Goal: Navigation & Orientation: Find specific page/section

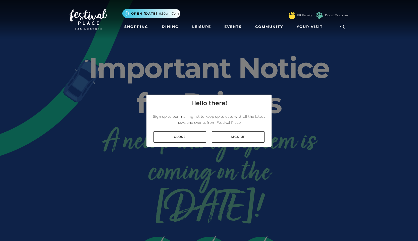
click at [181, 127] on div "Sign up to our mailing list to keep up to date with all the latest news and eve…" at bounding box center [208, 120] width 125 height 16
click at [181, 130] on div "Close Sign up" at bounding box center [208, 136] width 125 height 19
click at [178, 133] on link "Close" at bounding box center [179, 136] width 53 height 11
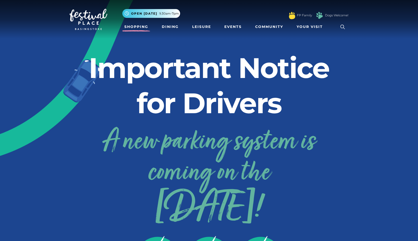
click at [144, 24] on link "Shopping" at bounding box center [136, 26] width 28 height 9
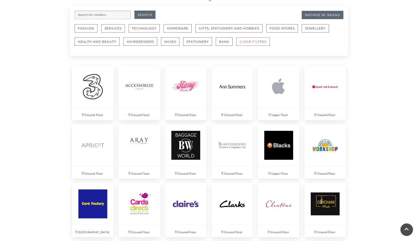
scroll to position [311, 0]
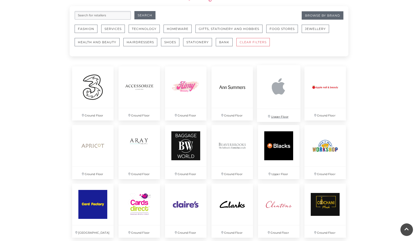
click at [285, 90] on img at bounding box center [278, 86] width 43 height 43
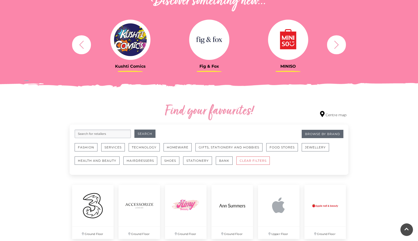
scroll to position [0, 0]
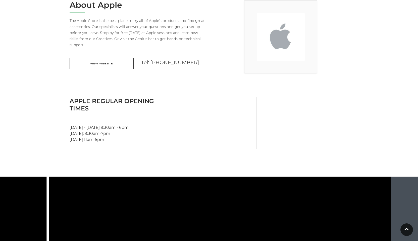
scroll to position [151, 0]
